Goal: Check status: Check status

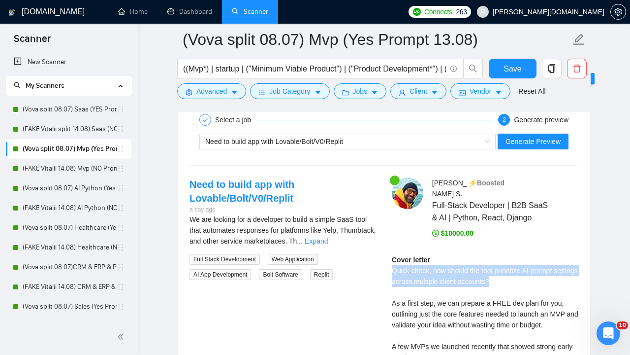
scroll to position [173, 0]
click at [195, 16] on link "Dashboard" at bounding box center [189, 11] width 45 height 8
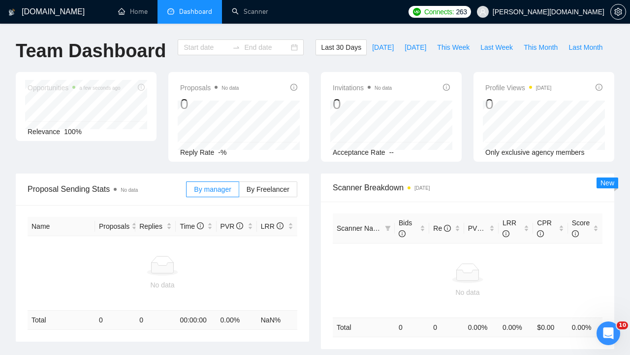
type input "[DATE]"
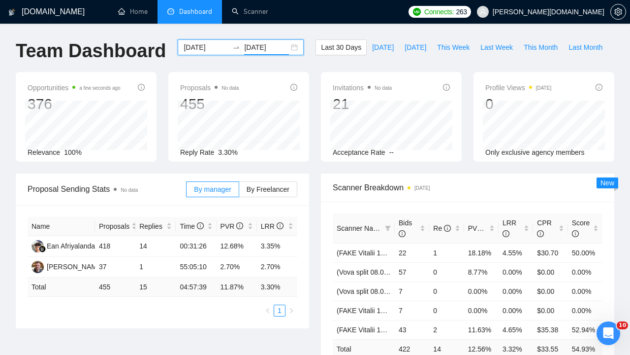
click at [244, 45] on input "[DATE]" at bounding box center [266, 47] width 45 height 11
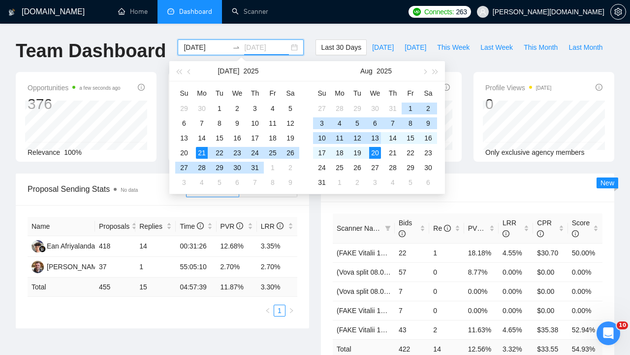
type input "[DATE]"
click at [373, 134] on div "13" at bounding box center [375, 138] width 12 height 12
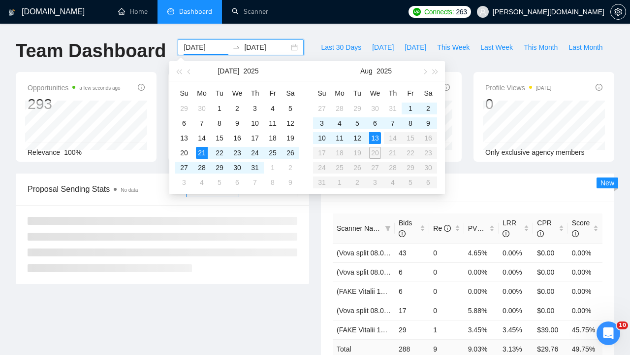
type input "[DATE]"
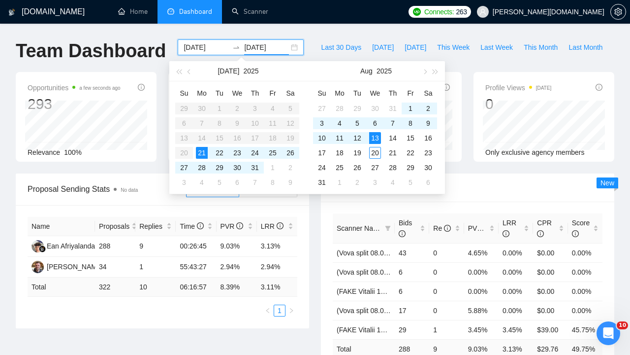
click at [244, 45] on input "[DATE]" at bounding box center [266, 47] width 45 height 11
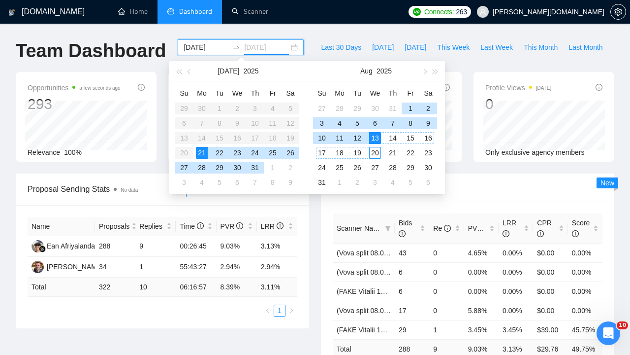
click at [377, 154] on div "20" at bounding box center [375, 153] width 12 height 12
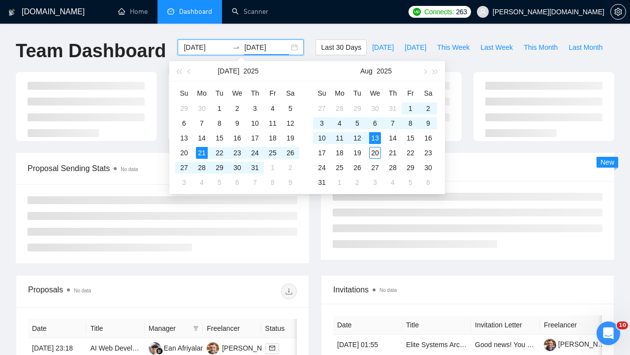
type input "[DATE]"
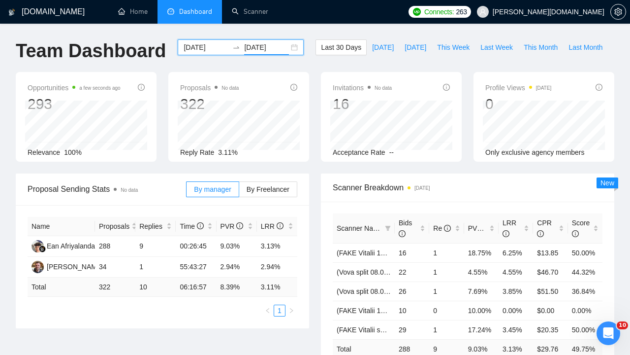
click at [249, 47] on input "[DATE]" at bounding box center [266, 47] width 45 height 11
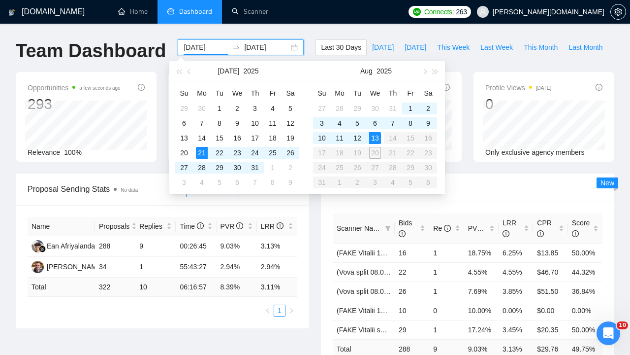
click at [196, 47] on input "[DATE]" at bounding box center [206, 47] width 45 height 11
type input "[DATE]"
click at [377, 119] on div "6" at bounding box center [375, 123] width 12 height 12
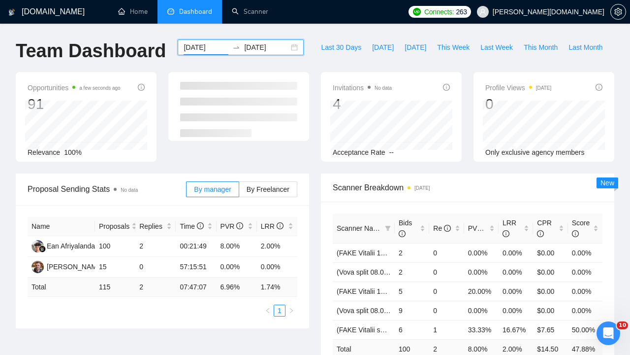
click at [264, 48] on input "[DATE]" at bounding box center [266, 47] width 45 height 11
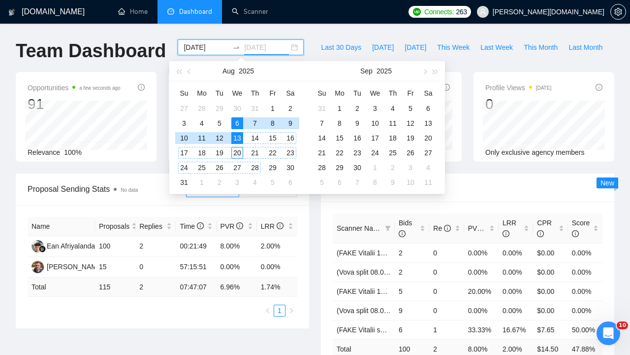
type input "[DATE]"
click at [237, 152] on div "20" at bounding box center [237, 153] width 12 height 12
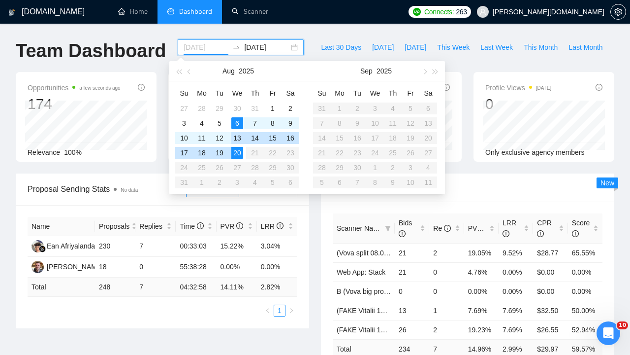
click at [240, 135] on div "13" at bounding box center [237, 138] width 12 height 12
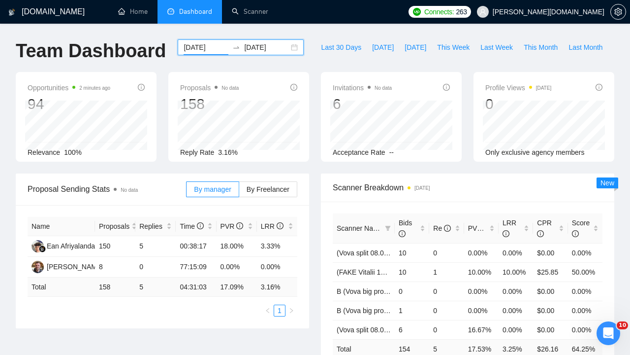
click at [209, 45] on input "[DATE]" at bounding box center [206, 47] width 45 height 11
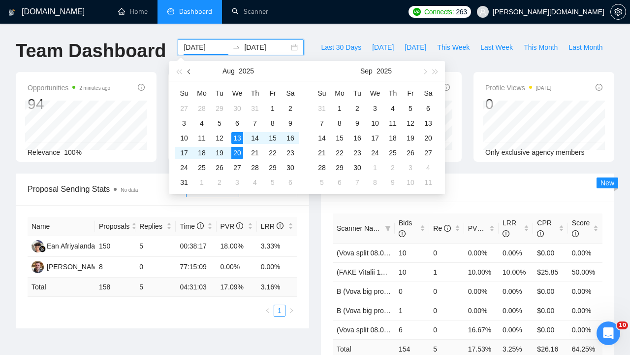
click at [190, 70] on span "button" at bounding box center [190, 71] width 5 height 5
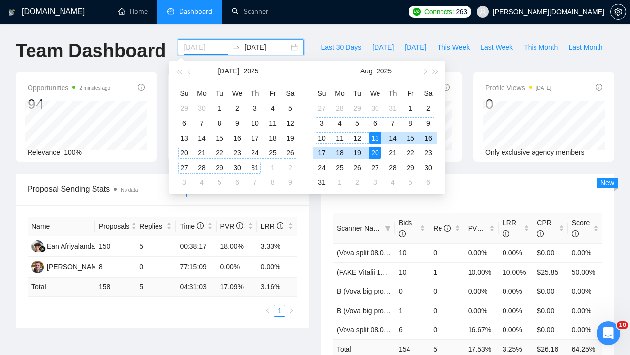
click at [185, 150] on div "20" at bounding box center [184, 153] width 12 height 12
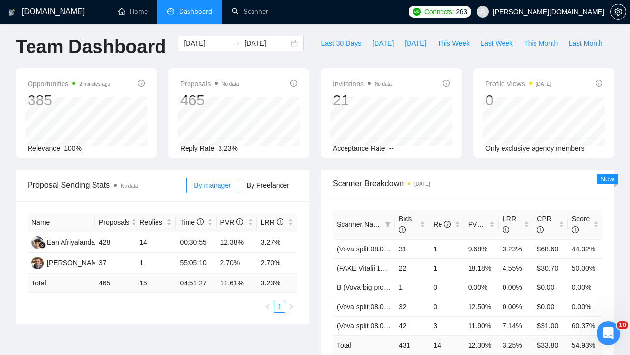
scroll to position [9, 0]
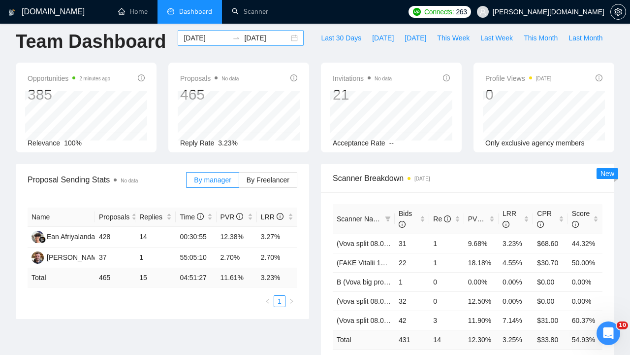
click at [253, 32] on div "[DATE] [DATE]" at bounding box center [241, 38] width 126 height 16
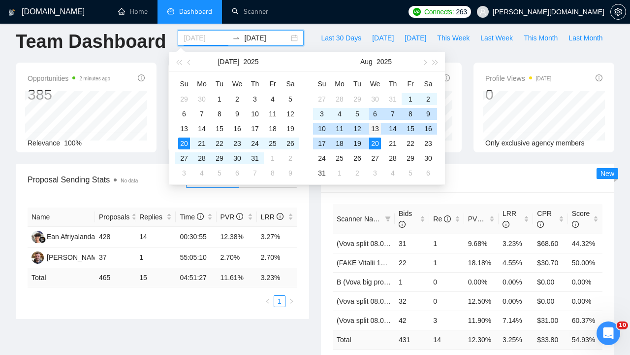
type input "[DATE]"
click at [378, 127] on div "13" at bounding box center [375, 129] width 12 height 12
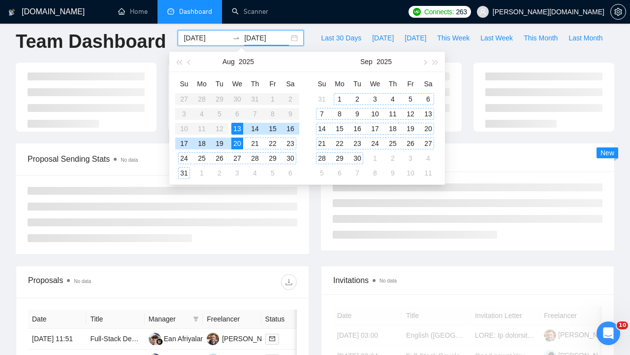
type input "[DATE]"
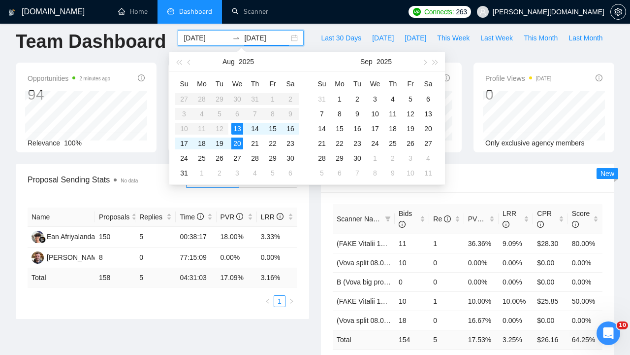
click at [312, 209] on div "Proposal Sending Stats No data By manager By Freelancer Name Proposals Replies …" at bounding box center [162, 241] width 305 height 155
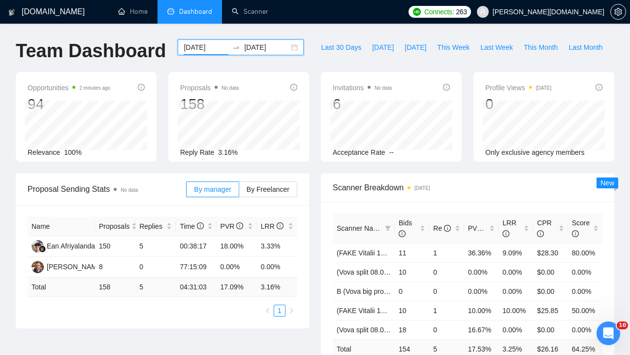
click at [194, 47] on input "[DATE]" at bounding box center [206, 47] width 45 height 11
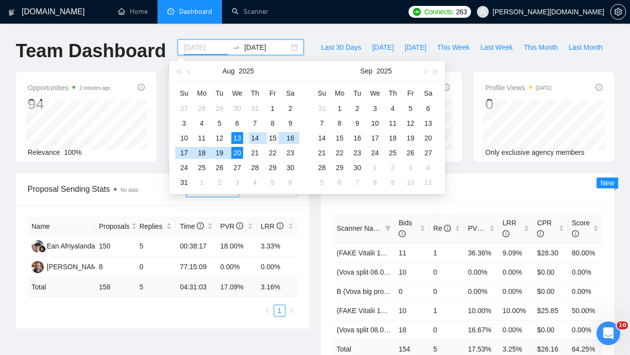
type input "[DATE]"
click at [272, 138] on div "15" at bounding box center [273, 138] width 12 height 12
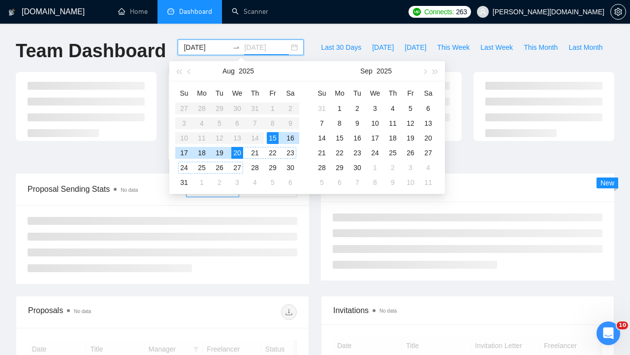
type input "[DATE]"
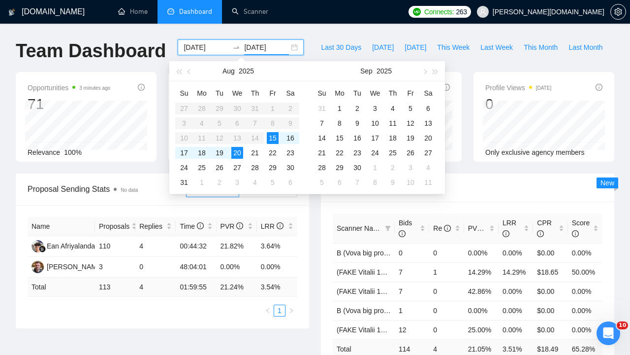
click at [313, 234] on div "Proposal Sending Stats No data By manager By Freelancer Name Proposals Replies …" at bounding box center [162, 250] width 305 height 155
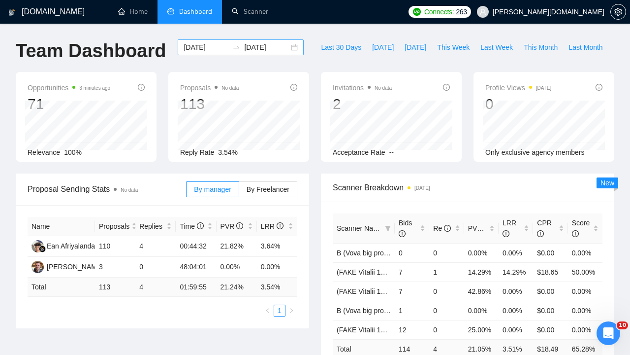
click at [202, 43] on input "[DATE]" at bounding box center [206, 47] width 45 height 11
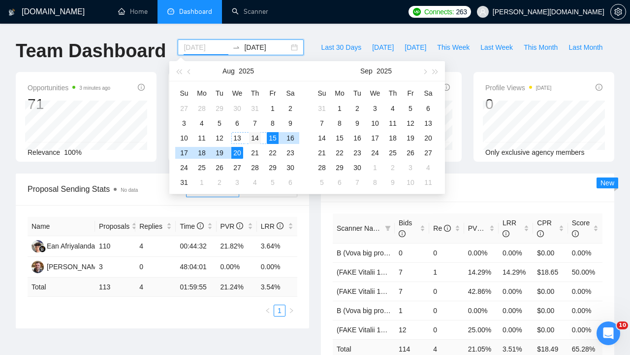
type input "[DATE]"
click at [258, 135] on div "14" at bounding box center [255, 138] width 12 height 12
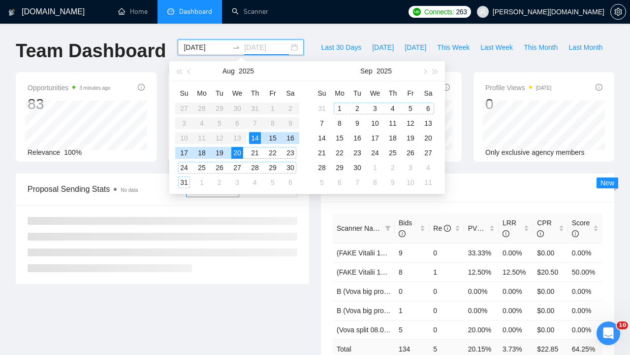
type input "[DATE]"
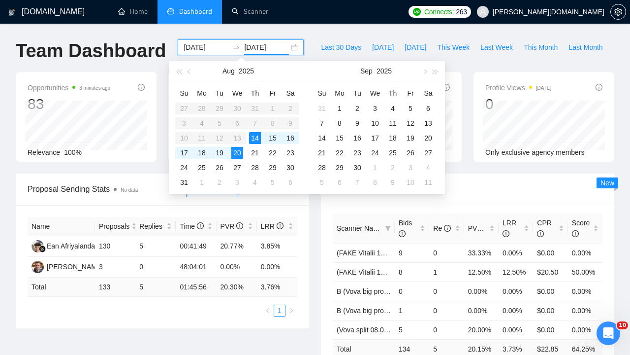
click at [316, 233] on div "Scanner Breakdown [DATE] Scanner Name Bids Re PVR LRR CPR Score (FAKE Vitalii 1…" at bounding box center [467, 281] width 305 height 217
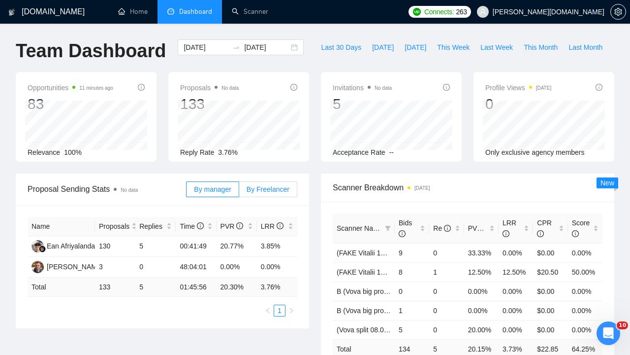
click at [264, 187] on span "By Freelancer" at bounding box center [268, 189] width 43 height 8
click at [239, 192] on input "By Freelancer" at bounding box center [239, 192] width 0 height 0
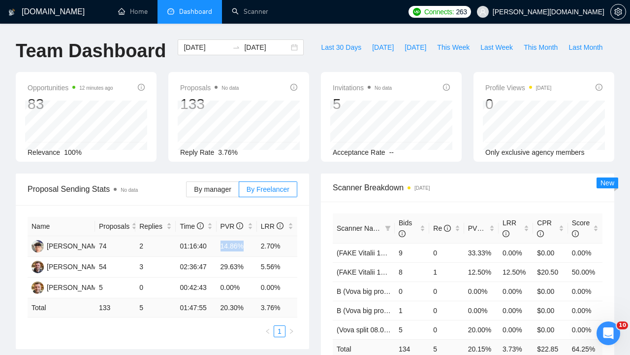
drag, startPoint x: 248, startPoint y: 248, endPoint x: 217, endPoint y: 245, distance: 31.1
click at [217, 245] on td "14.86%" at bounding box center [237, 246] width 40 height 21
click at [201, 47] on input "[DATE]" at bounding box center [206, 47] width 45 height 11
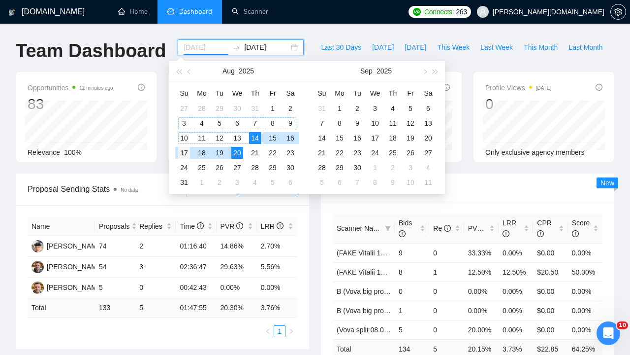
type input "[DATE]"
click at [183, 155] on div "17" at bounding box center [184, 153] width 12 height 12
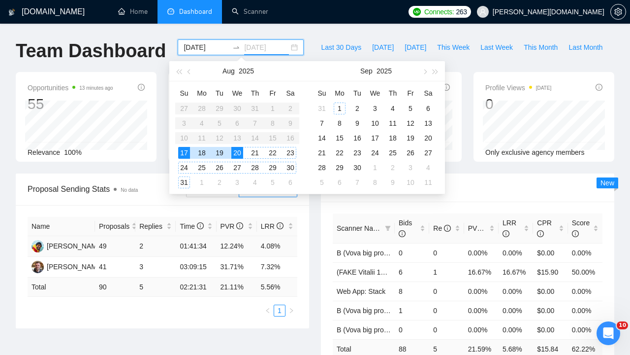
type input "[DATE]"
click at [161, 167] on div "Opportunities 13 minutes ago 55 Relevance 100% Proposals No data 90 Reply Rate …" at bounding box center [315, 122] width 611 height 101
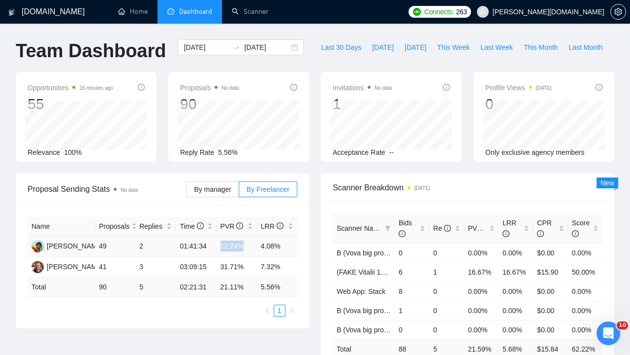
drag, startPoint x: 223, startPoint y: 247, endPoint x: 250, endPoint y: 245, distance: 27.2
click at [250, 245] on td "12.24%" at bounding box center [237, 246] width 40 height 21
drag, startPoint x: 222, startPoint y: 245, endPoint x: 245, endPoint y: 248, distance: 23.3
click at [245, 248] on td "12.24%" at bounding box center [237, 246] width 40 height 21
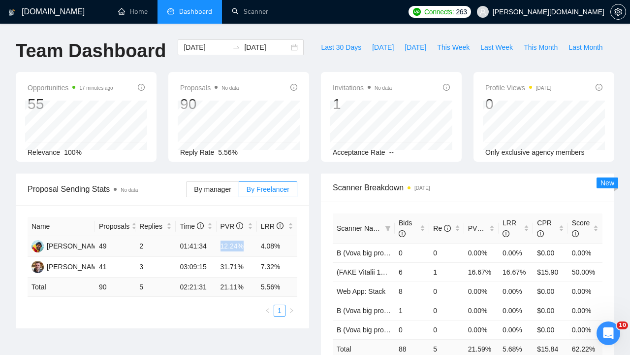
click at [232, 245] on td "12.24%" at bounding box center [237, 246] width 40 height 21
drag, startPoint x: 220, startPoint y: 246, endPoint x: 244, endPoint y: 246, distance: 24.1
click at [244, 246] on td "12.24%" at bounding box center [237, 246] width 40 height 21
click at [245, 248] on td "12.24%" at bounding box center [237, 246] width 40 height 21
drag, startPoint x: 248, startPoint y: 269, endPoint x: 221, endPoint y: 265, distance: 27.3
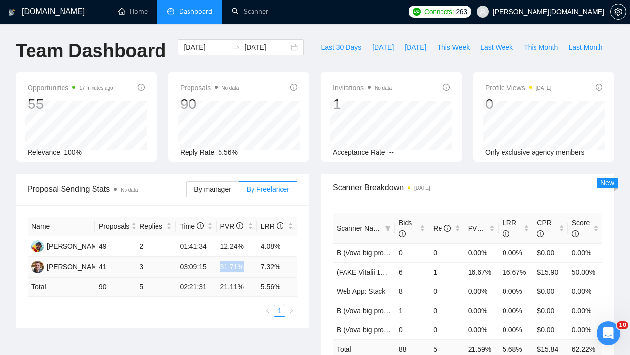
click at [221, 265] on td "31.71%" at bounding box center [237, 267] width 40 height 21
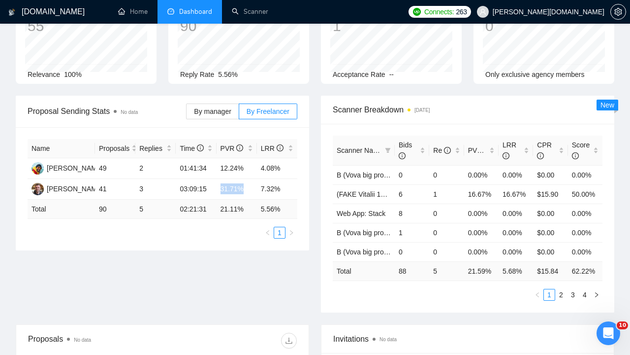
scroll to position [78, 0]
click at [564, 295] on link "2" at bounding box center [561, 294] width 11 height 11
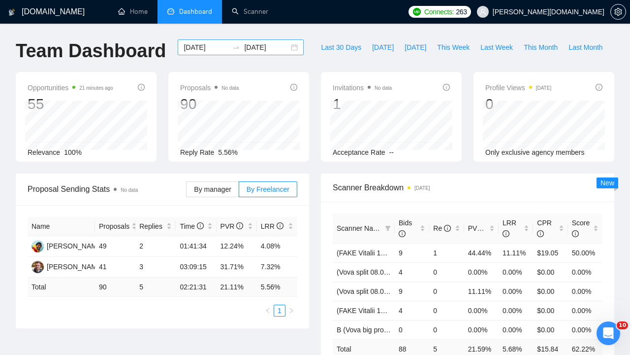
scroll to position [0, 0]
click at [195, 47] on input "[DATE]" at bounding box center [206, 47] width 45 height 11
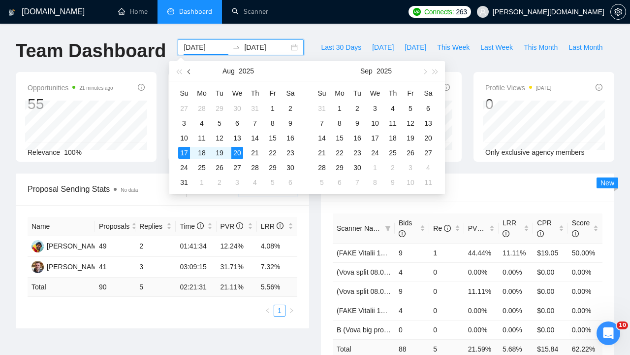
click at [190, 73] on span "button" at bounding box center [190, 71] width 5 height 5
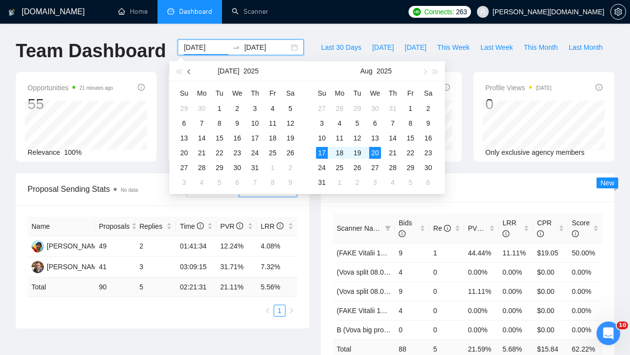
click at [190, 73] on span "button" at bounding box center [190, 71] width 5 height 5
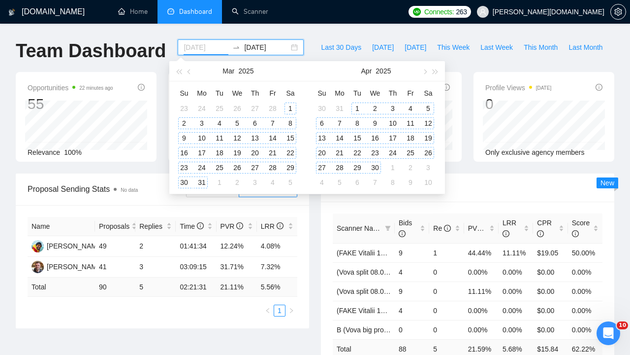
type input "[DATE]"
click at [291, 104] on div "1" at bounding box center [291, 108] width 12 height 12
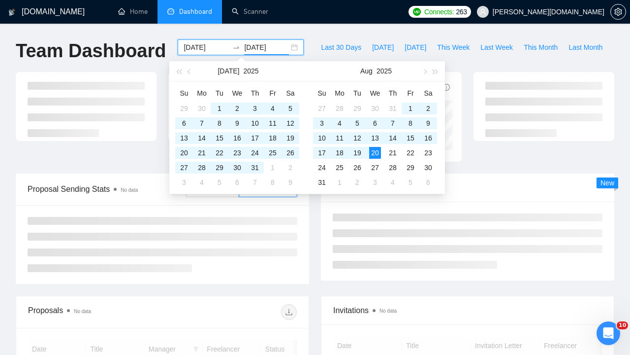
click at [260, 46] on input "[DATE]" at bounding box center [266, 47] width 45 height 11
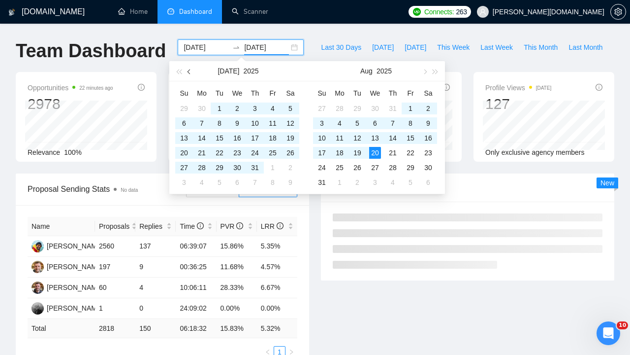
click at [191, 74] on button "button" at bounding box center [189, 71] width 11 height 20
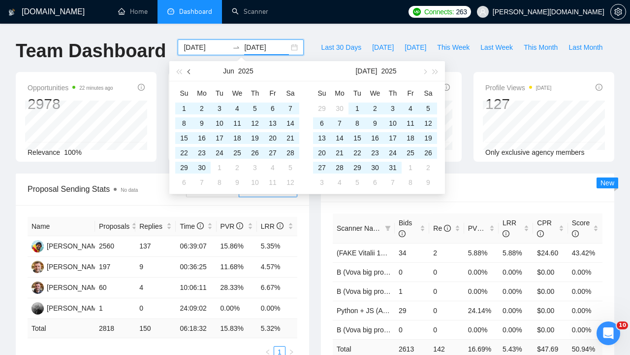
click at [191, 74] on button "button" at bounding box center [189, 71] width 11 height 20
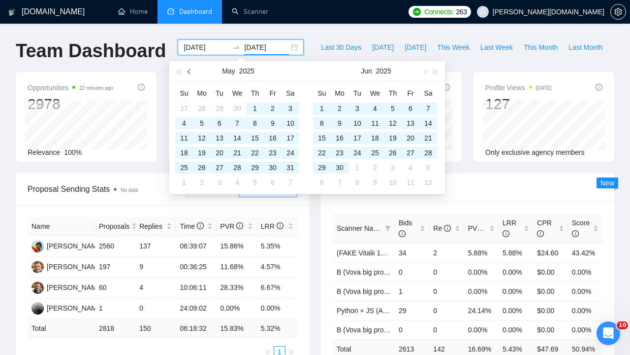
click at [191, 74] on button "button" at bounding box center [189, 71] width 11 height 20
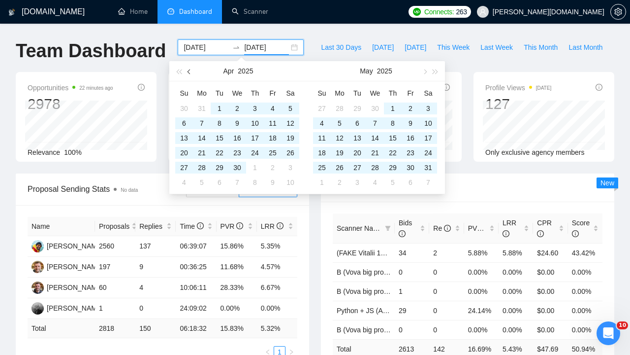
click at [191, 74] on button "button" at bounding box center [189, 71] width 11 height 20
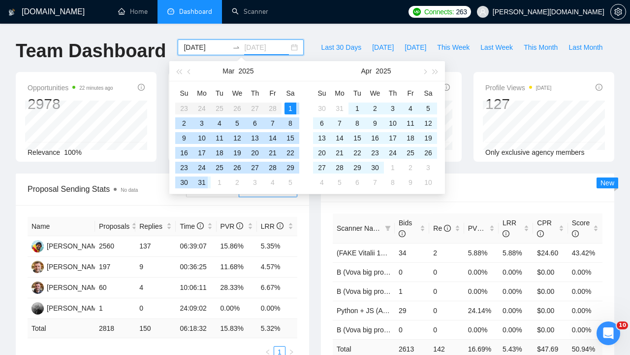
type input "[DATE]"
click at [207, 181] on div "31" at bounding box center [202, 182] width 12 height 12
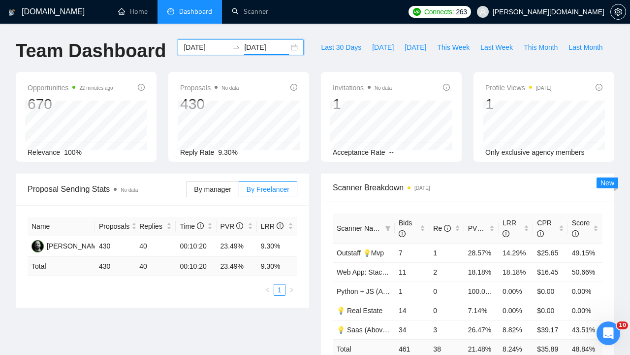
click at [232, 46] on icon "swap-right" at bounding box center [236, 47] width 8 height 8
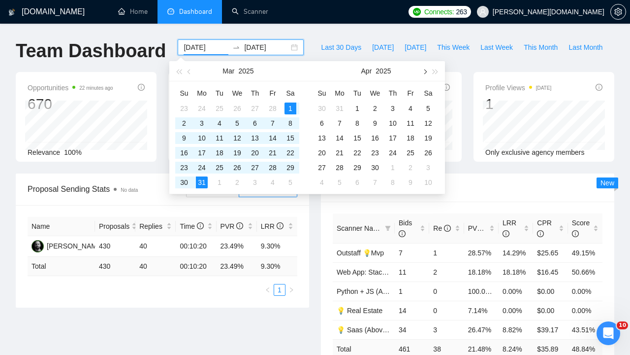
click at [425, 71] on span "button" at bounding box center [424, 71] width 5 height 5
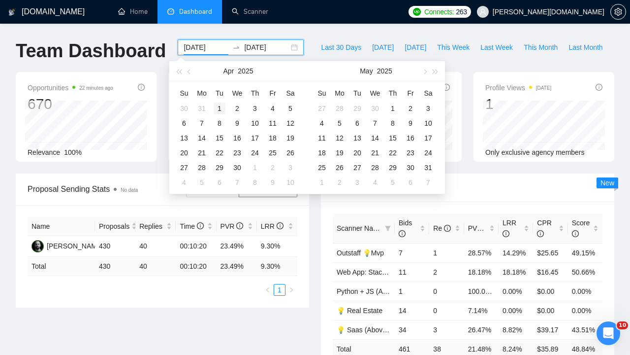
type input "[DATE]"
click at [219, 109] on div "1" at bounding box center [220, 108] width 12 height 12
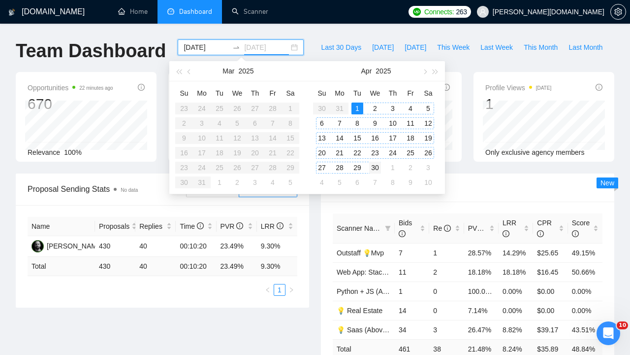
type input "[DATE]"
click at [377, 170] on div "30" at bounding box center [375, 168] width 12 height 12
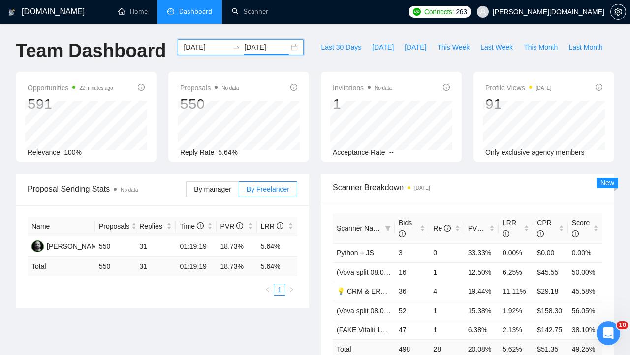
click at [197, 46] on input "[DATE]" at bounding box center [206, 47] width 45 height 11
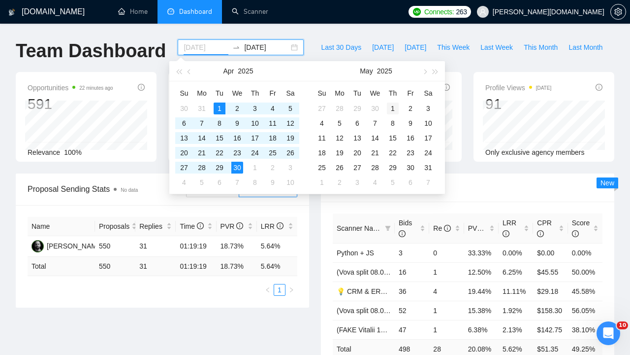
type input "[DATE]"
click at [393, 107] on div "1" at bounding box center [393, 108] width 12 height 12
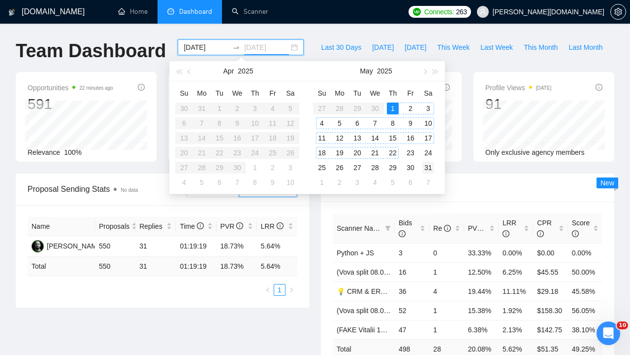
type input "[DATE]"
click at [430, 168] on div "31" at bounding box center [429, 168] width 12 height 12
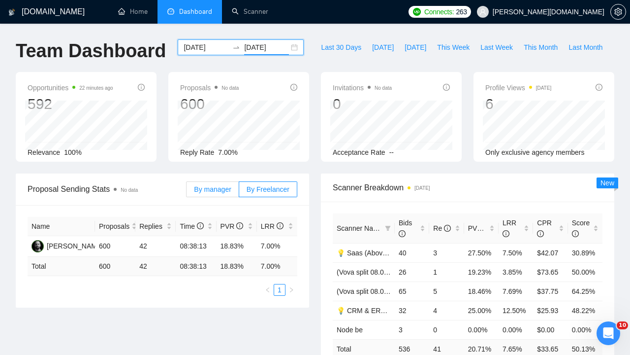
click at [223, 195] on label "By manager" at bounding box center [212, 189] width 53 height 16
click at [187, 192] on input "By manager" at bounding box center [187, 192] width 0 height 0
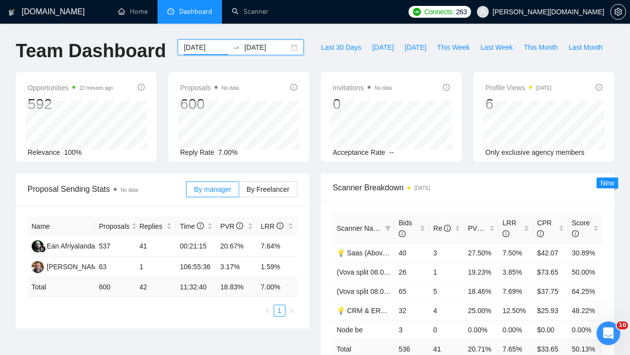
click at [211, 47] on input "[DATE]" at bounding box center [206, 47] width 45 height 11
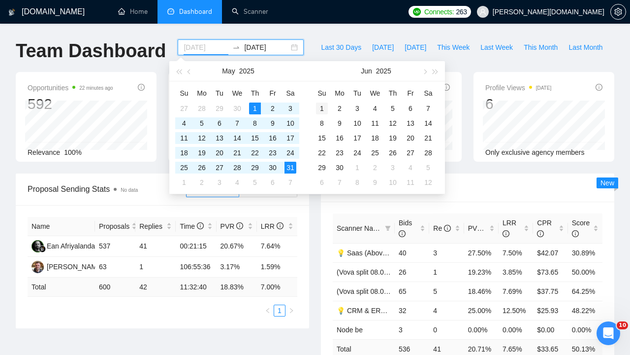
type input "[DATE]"
click at [320, 110] on div "1" at bounding box center [322, 108] width 12 height 12
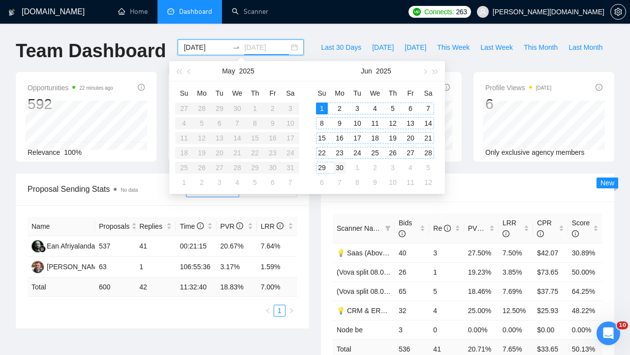
type input "[DATE]"
click at [342, 168] on div "30" at bounding box center [340, 168] width 12 height 12
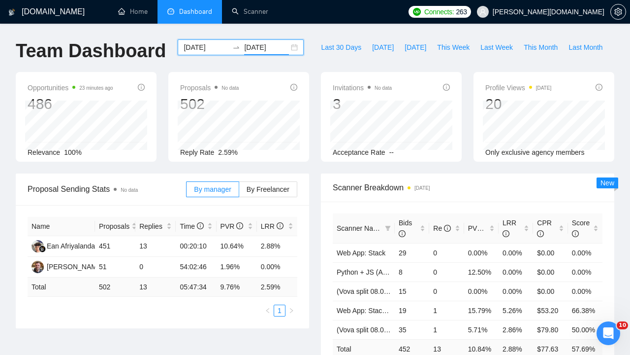
click at [196, 47] on input "[DATE]" at bounding box center [206, 47] width 45 height 11
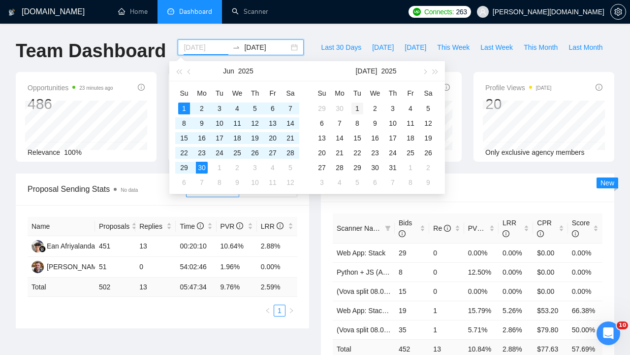
type input "[DATE]"
click at [357, 108] on div "1" at bounding box center [358, 108] width 12 height 12
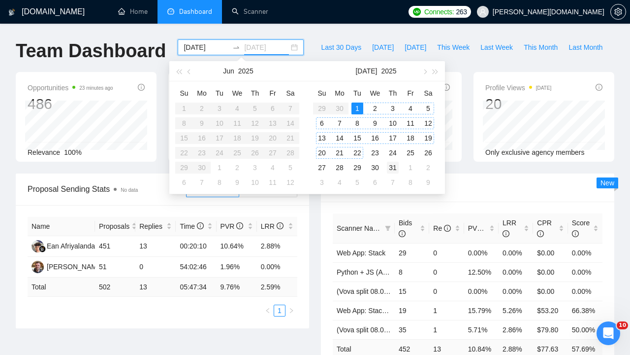
type input "[DATE]"
click at [391, 168] on div "31" at bounding box center [393, 168] width 12 height 12
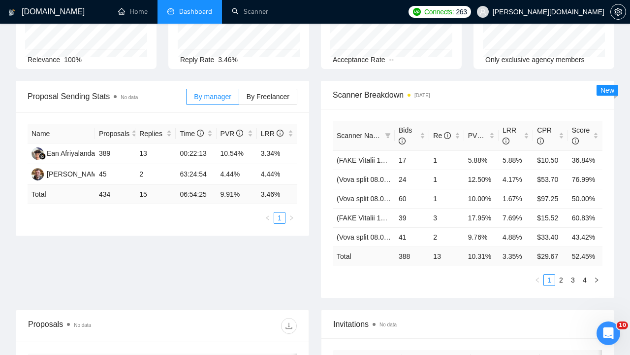
scroll to position [-9, 0]
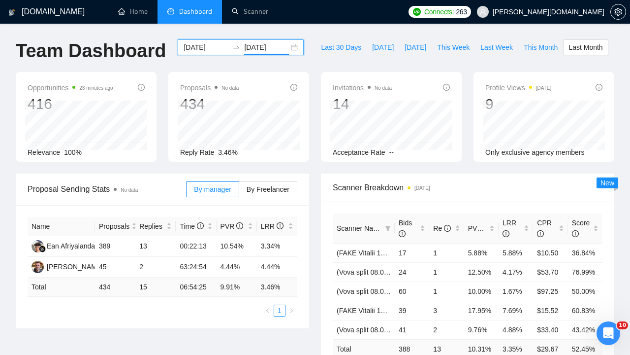
click at [196, 47] on input "[DATE]" at bounding box center [206, 47] width 45 height 11
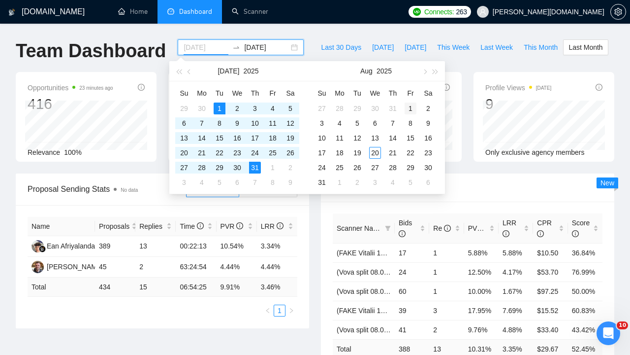
type input "[DATE]"
click at [412, 109] on div "1" at bounding box center [411, 108] width 12 height 12
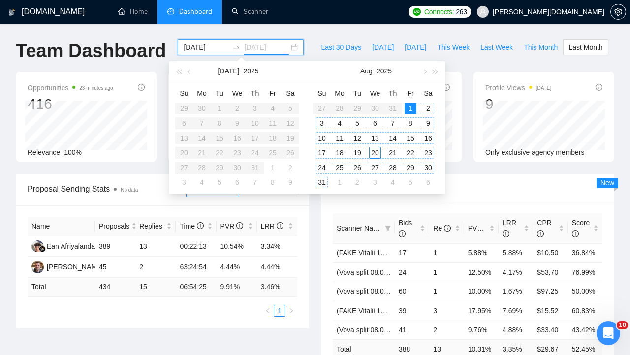
type input "[DATE]"
click at [326, 181] on div "31" at bounding box center [322, 182] width 12 height 12
